Goal: Task Accomplishment & Management: Use online tool/utility

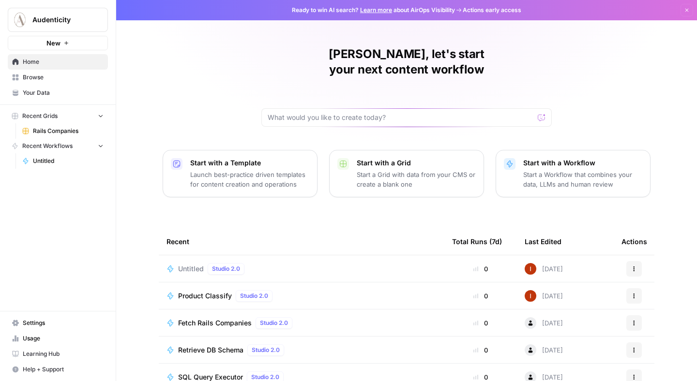
scroll to position [64, 0]
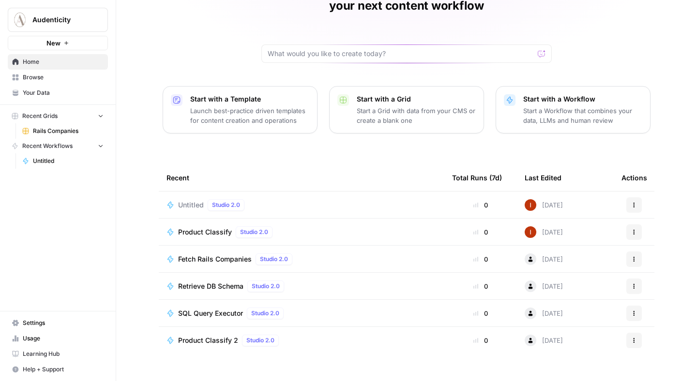
click at [196, 228] on span "Product Classify" at bounding box center [205, 233] width 54 height 10
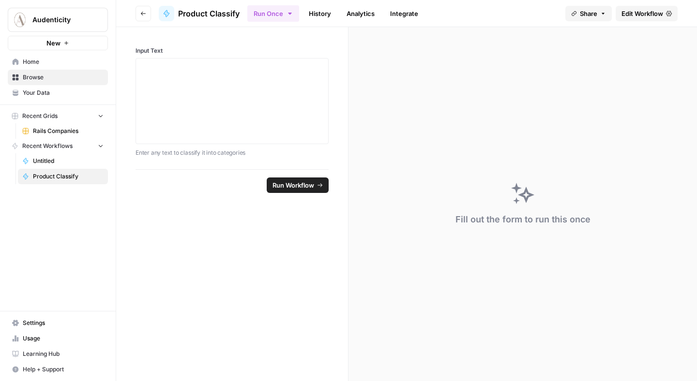
click at [117, 16] on icon "button" at bounding box center [117, 19] width 7 height 7
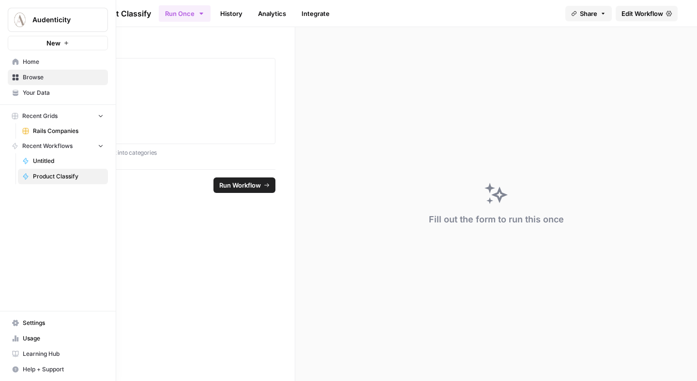
click at [116, 22] on icon "button" at bounding box center [117, 19] width 7 height 7
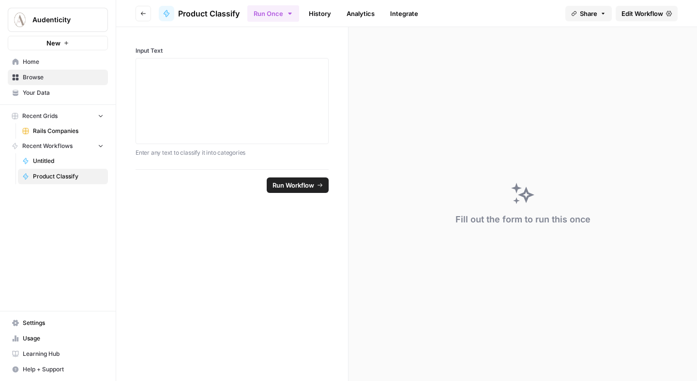
click at [64, 92] on span "Your Data" at bounding box center [63, 93] width 81 height 9
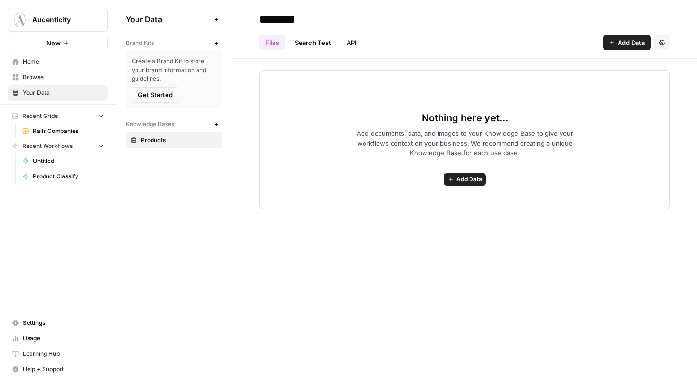
click at [324, 44] on link "Search Test" at bounding box center [313, 42] width 48 height 15
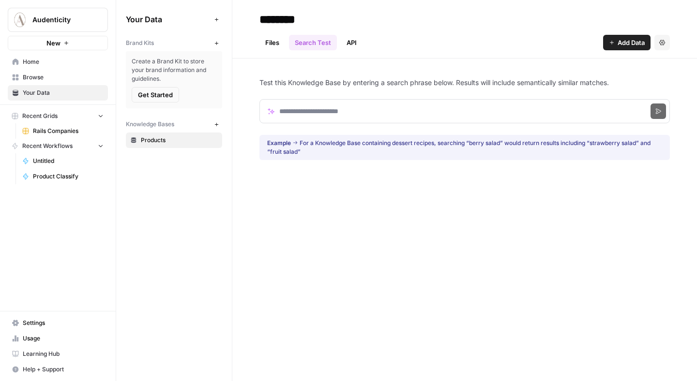
click at [353, 46] on link "API" at bounding box center [352, 42] width 22 height 15
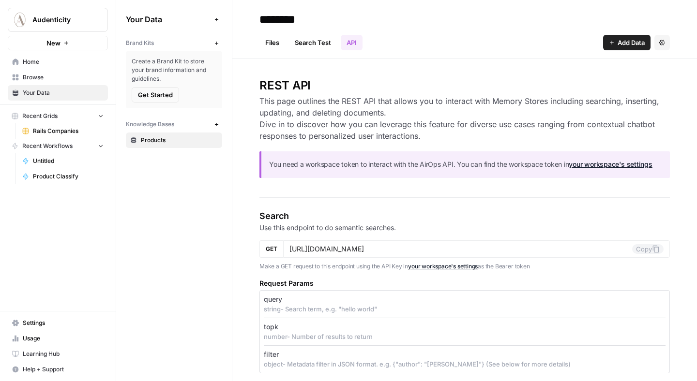
click at [32, 62] on span "Home" at bounding box center [63, 62] width 81 height 9
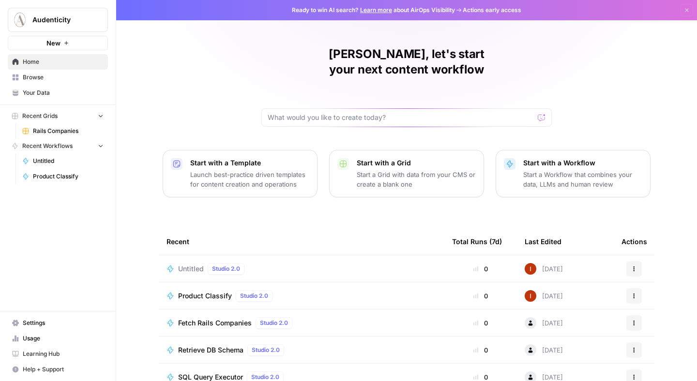
scroll to position [64, 0]
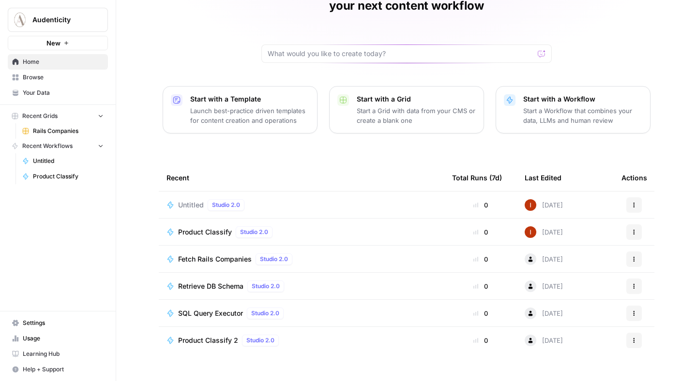
click at [216, 282] on span "Retrieve DB Schema" at bounding box center [210, 287] width 65 height 10
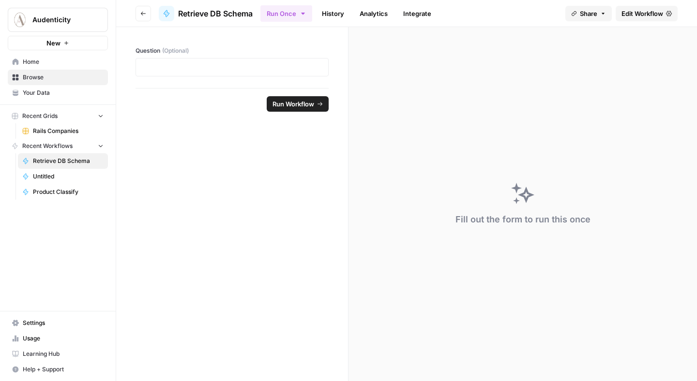
click at [145, 15] on icon "button" at bounding box center [143, 14] width 6 height 6
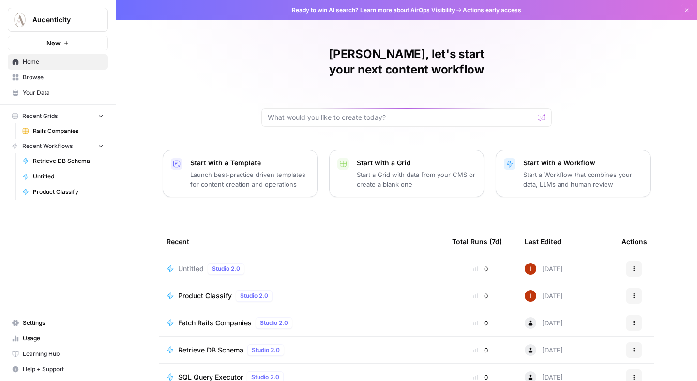
click at [190, 319] on span "Fetch Rails Companies" at bounding box center [215, 324] width 74 height 10
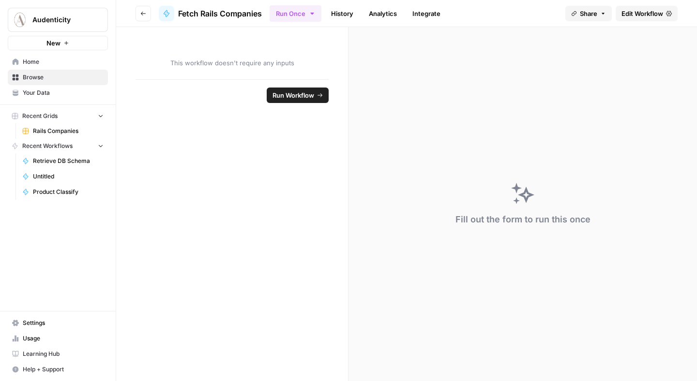
click at [342, 15] on link "History" at bounding box center [342, 13] width 34 height 15
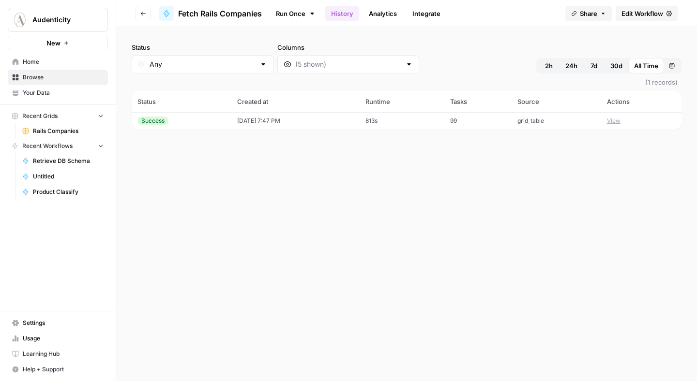
click at [97, 19] on icon "Workspace: Audenticity" at bounding box center [100, 20] width 10 height 10
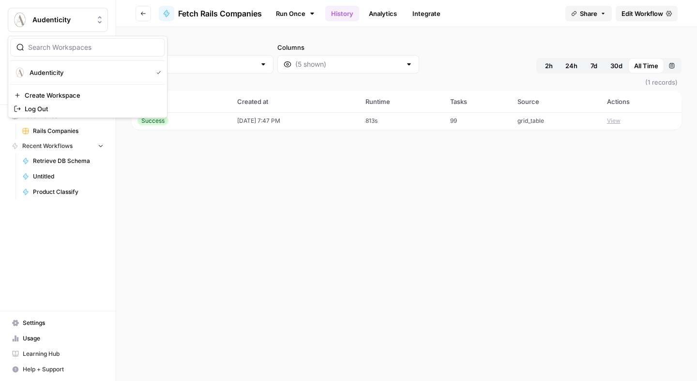
click at [96, 19] on icon "Workspace: Audenticity" at bounding box center [100, 20] width 10 height 10
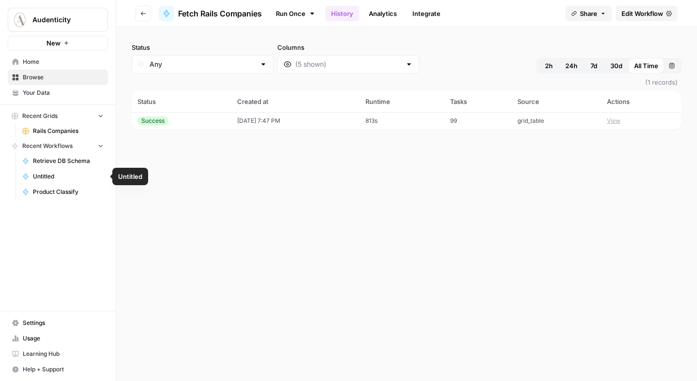
click at [60, 161] on span "Retrieve DB Schema" at bounding box center [68, 161] width 71 height 9
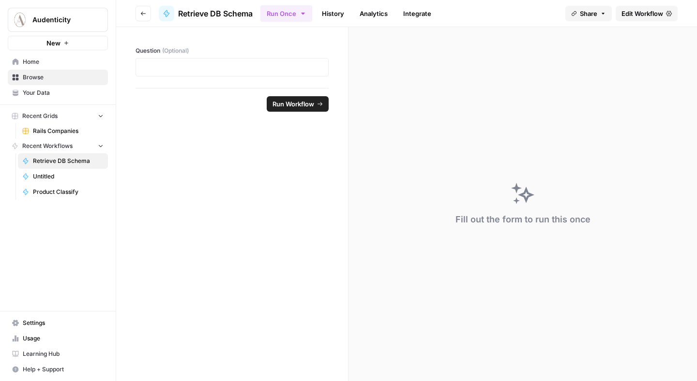
click at [50, 62] on span "Home" at bounding box center [63, 62] width 81 height 9
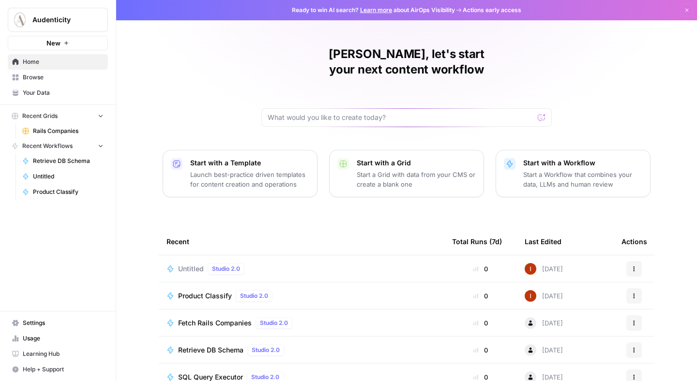
click at [87, 22] on span "Audenticity" at bounding box center [61, 20] width 59 height 10
click at [85, 13] on button "Audenticity" at bounding box center [58, 20] width 100 height 24
